Goal: Information Seeking & Learning: Learn about a topic

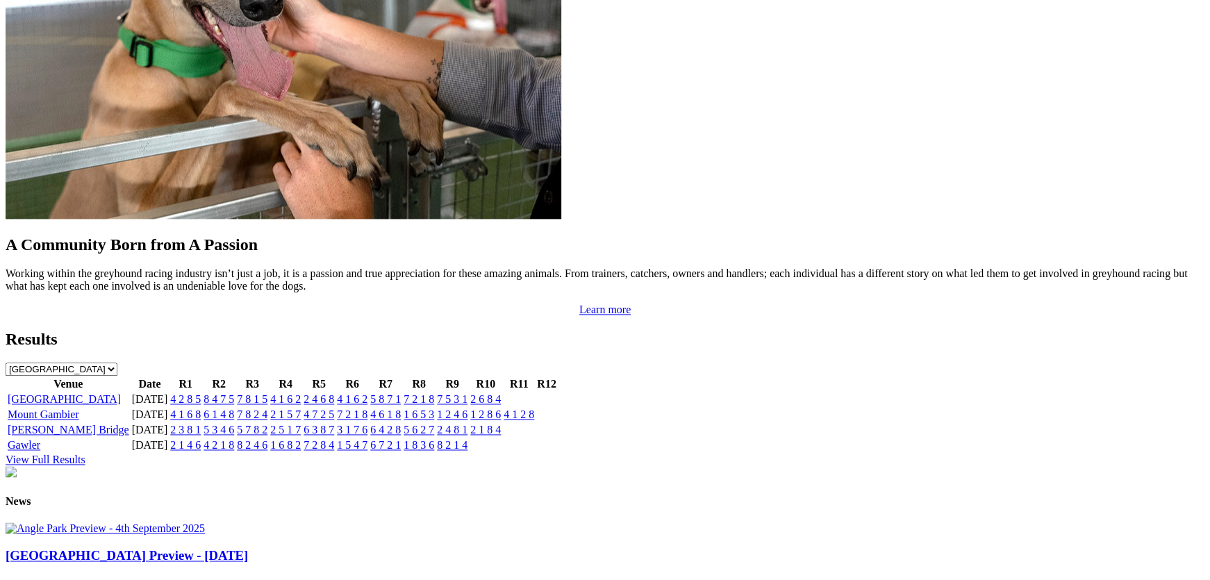
scroll to position [1244, 0]
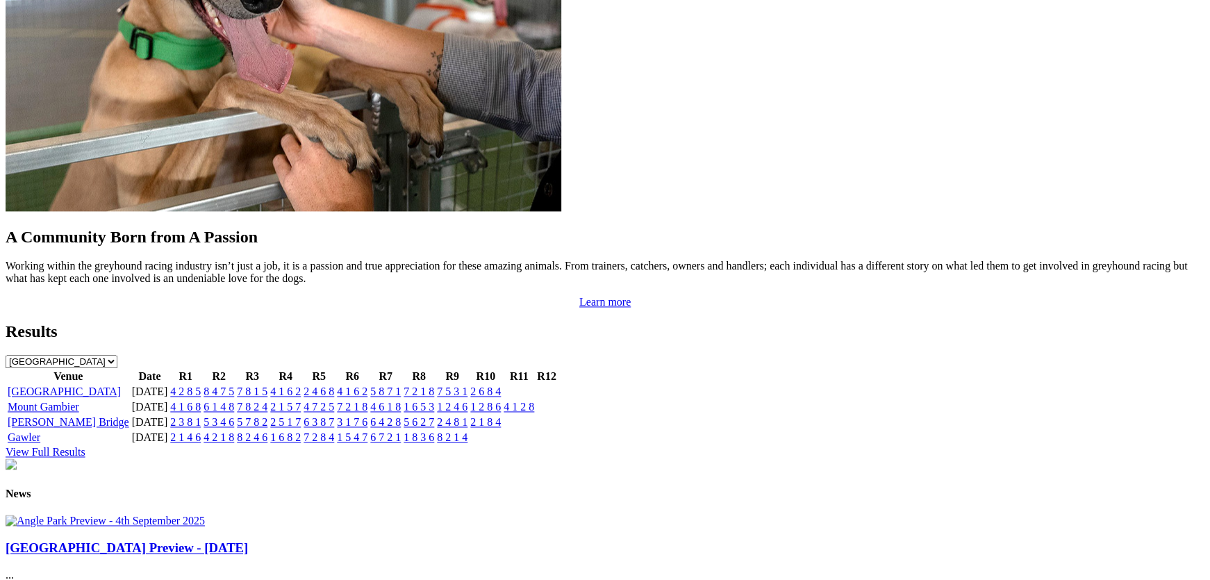
click at [121, 385] on link "[GEOGRAPHIC_DATA]" at bounding box center [64, 391] width 113 height 12
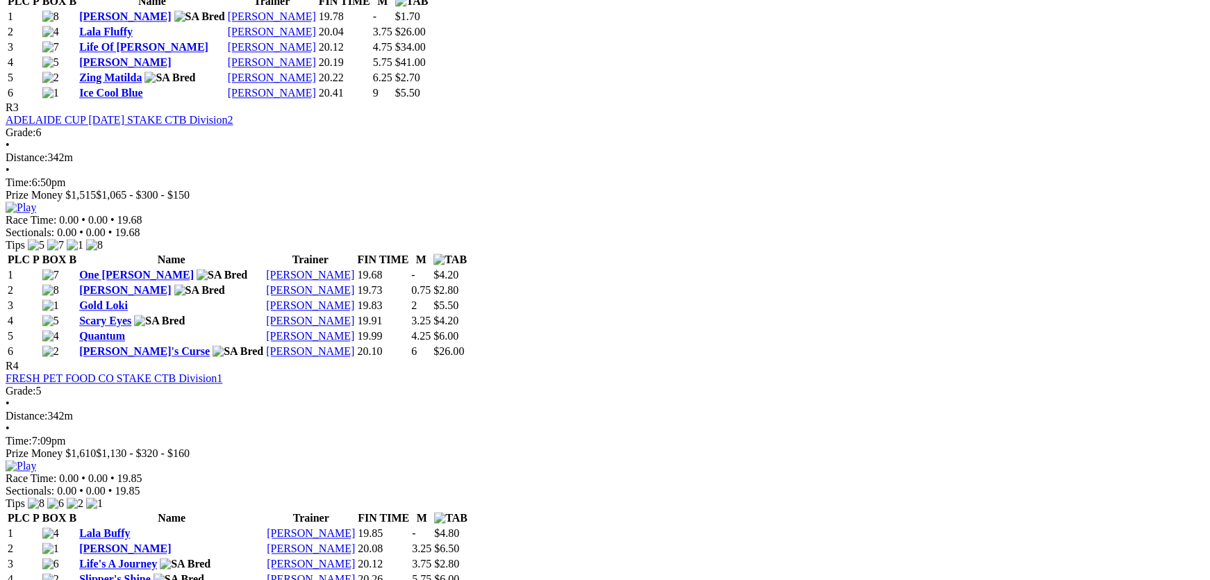
scroll to position [1180, 0]
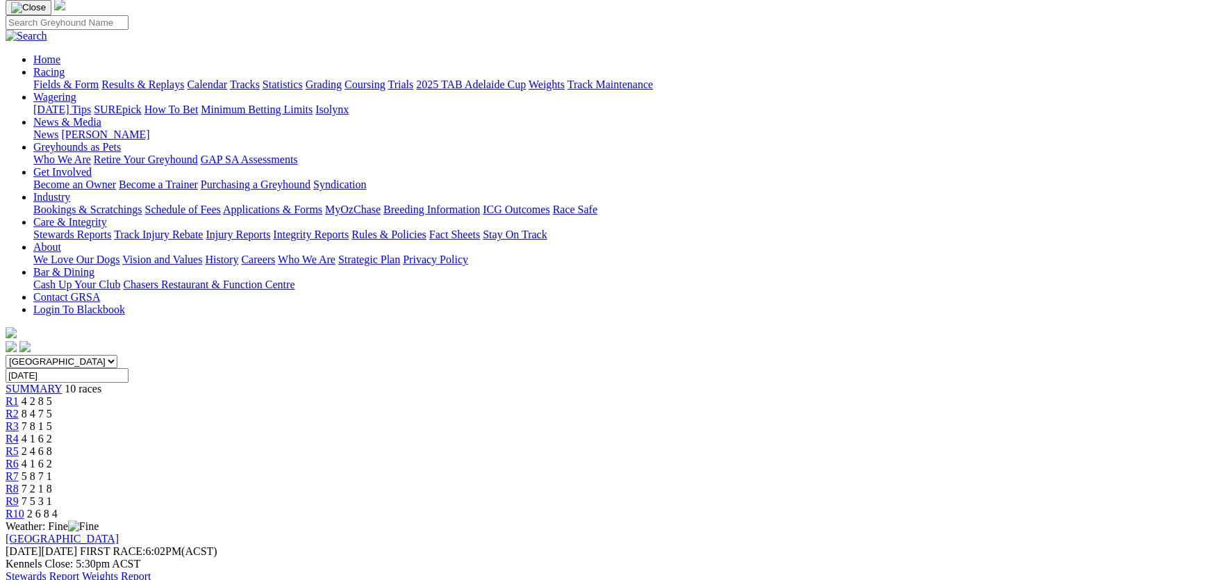
scroll to position [0, 0]
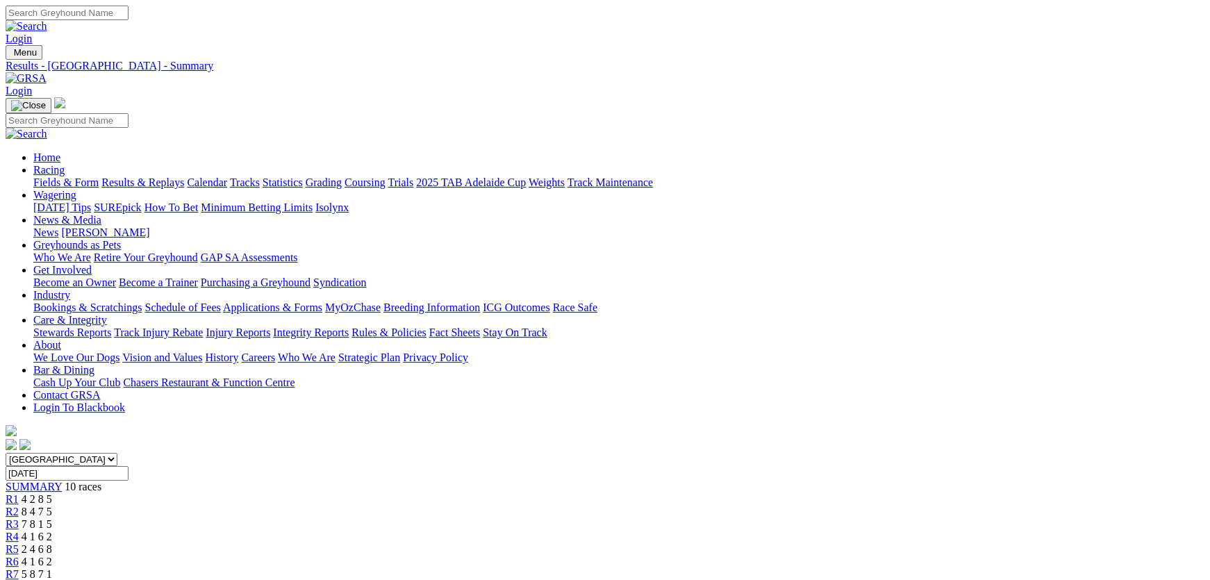
click at [349, 326] on link "Integrity Reports" at bounding box center [311, 332] width 76 height 12
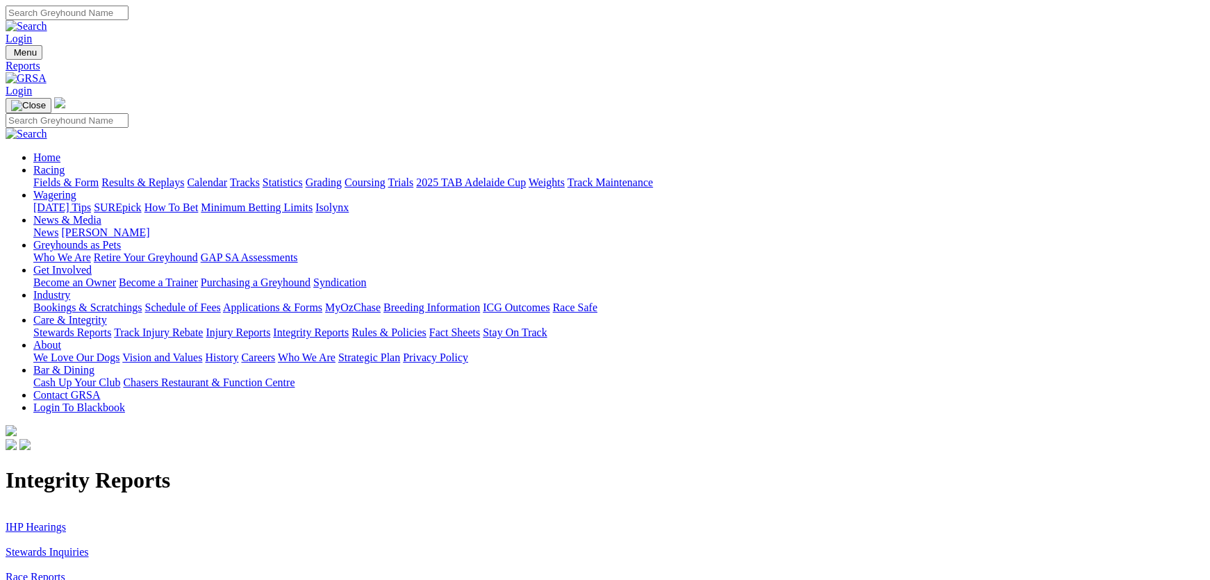
click at [66, 521] on link "IHP Hearings" at bounding box center [36, 527] width 60 height 12
click at [89, 546] on link "Stewards Inquiries" at bounding box center [47, 552] width 83 height 12
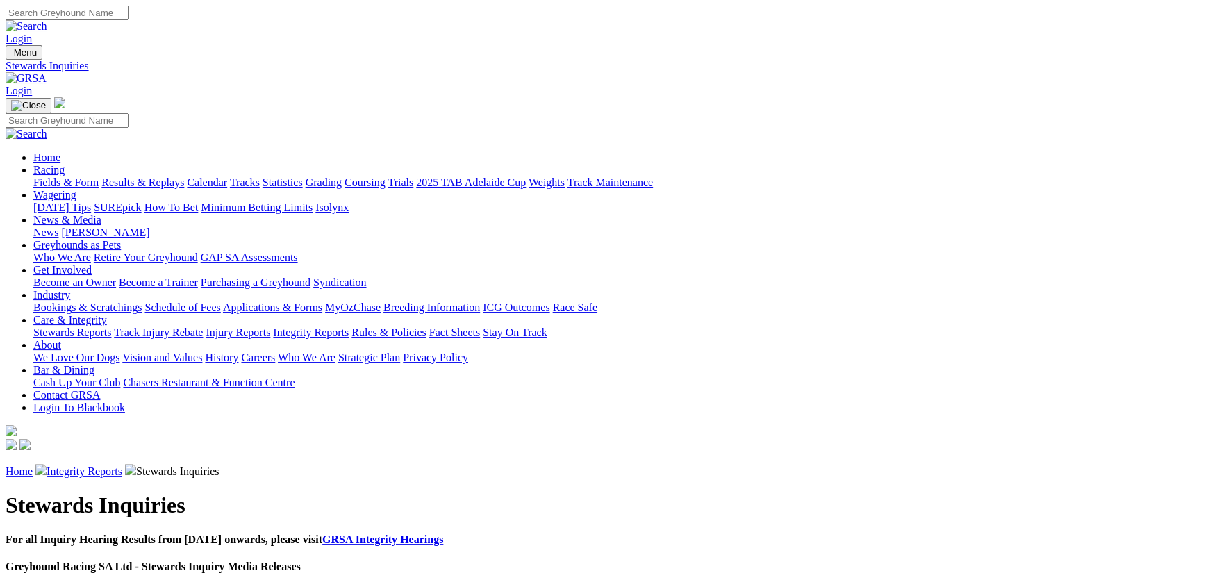
click at [99, 176] on link "Fields & Form" at bounding box center [65, 182] width 65 height 12
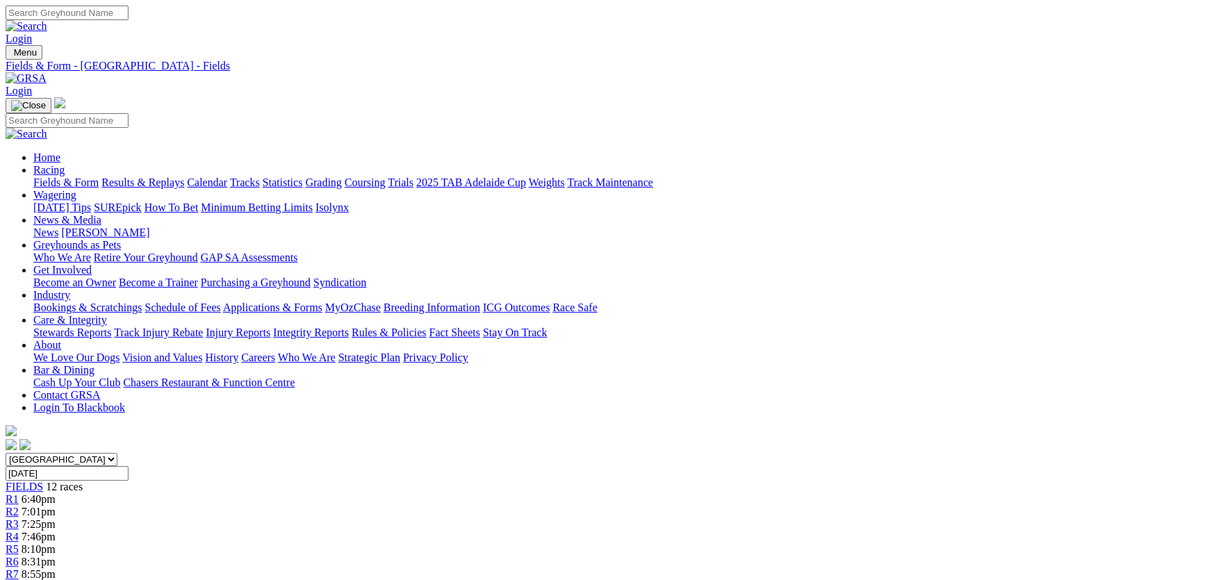
scroll to position [69, 0]
